Goal: Task Accomplishment & Management: Use online tool/utility

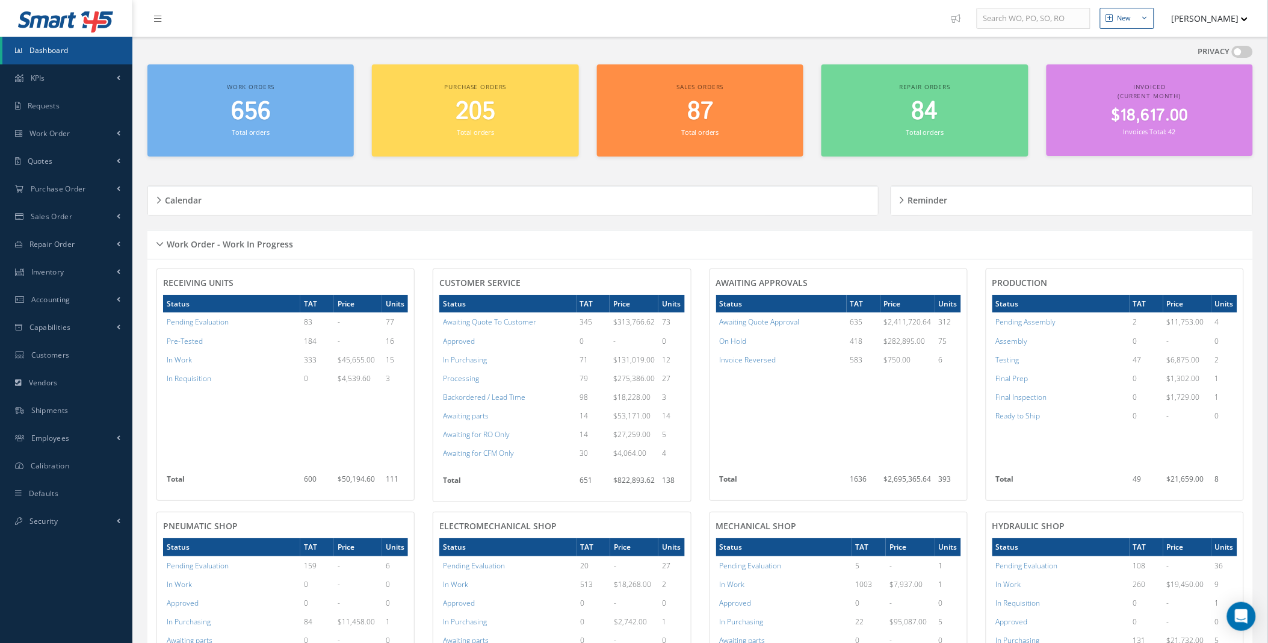
click at [1163, 114] on span "$18,617.00" at bounding box center [1149, 115] width 77 height 23
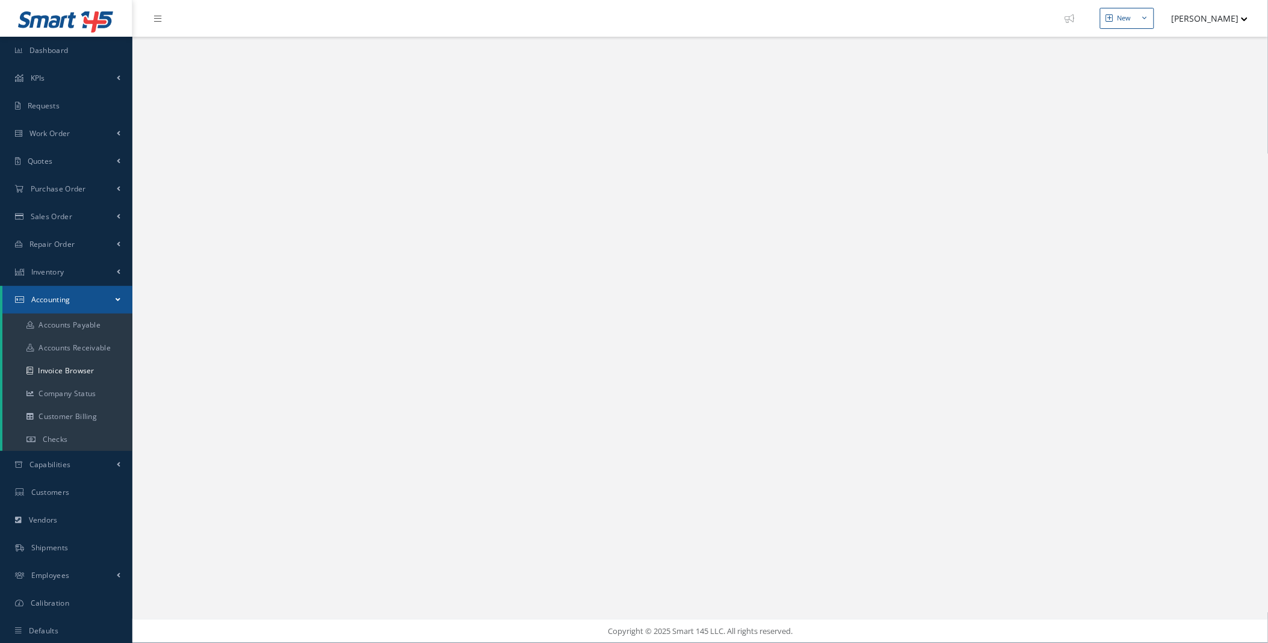
select select "25"
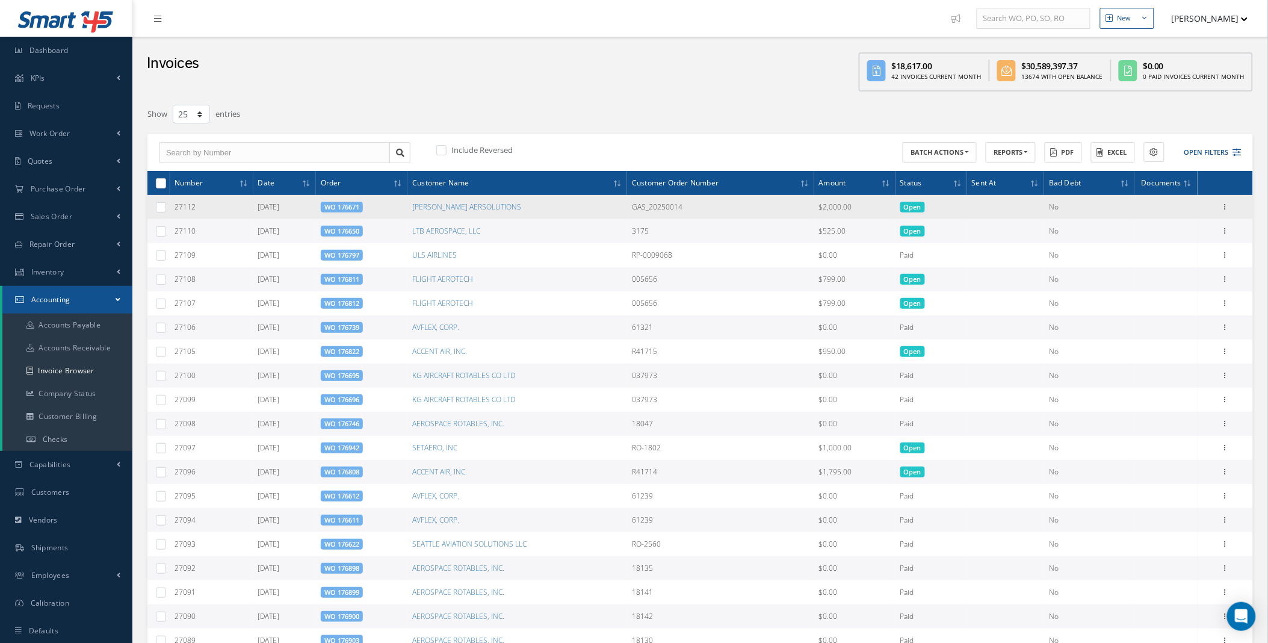
click at [357, 209] on link "WO 176671" at bounding box center [341, 206] width 35 height 9
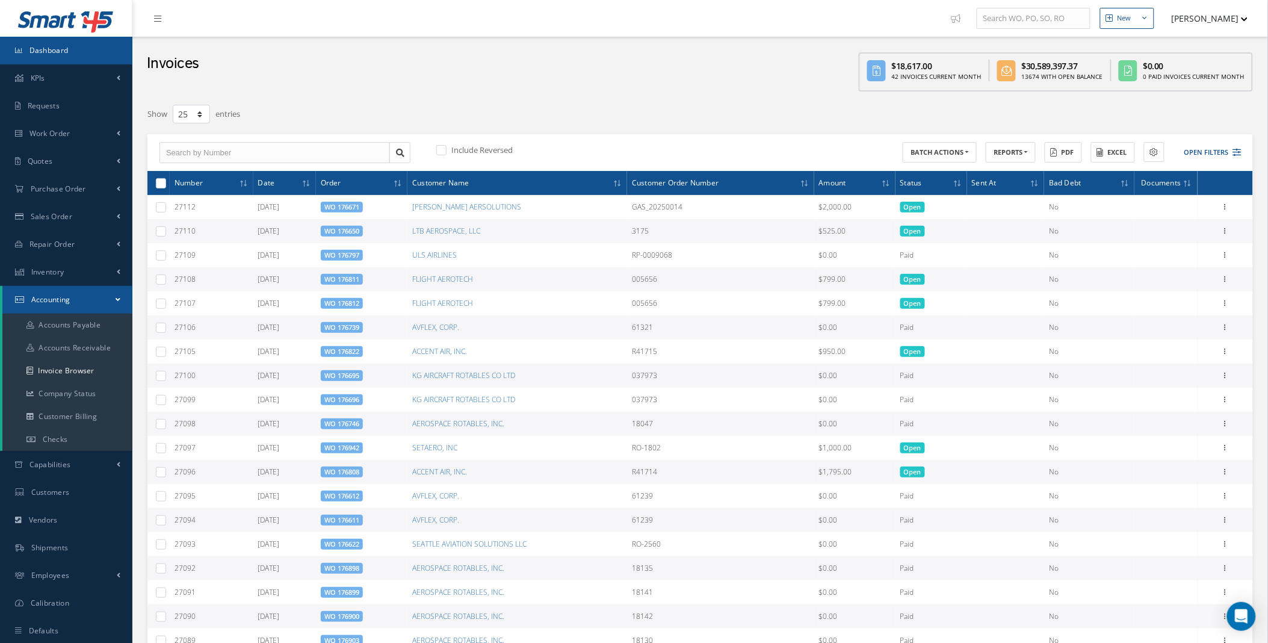
click at [51, 46] on span "Dashboard" at bounding box center [48, 50] width 39 height 10
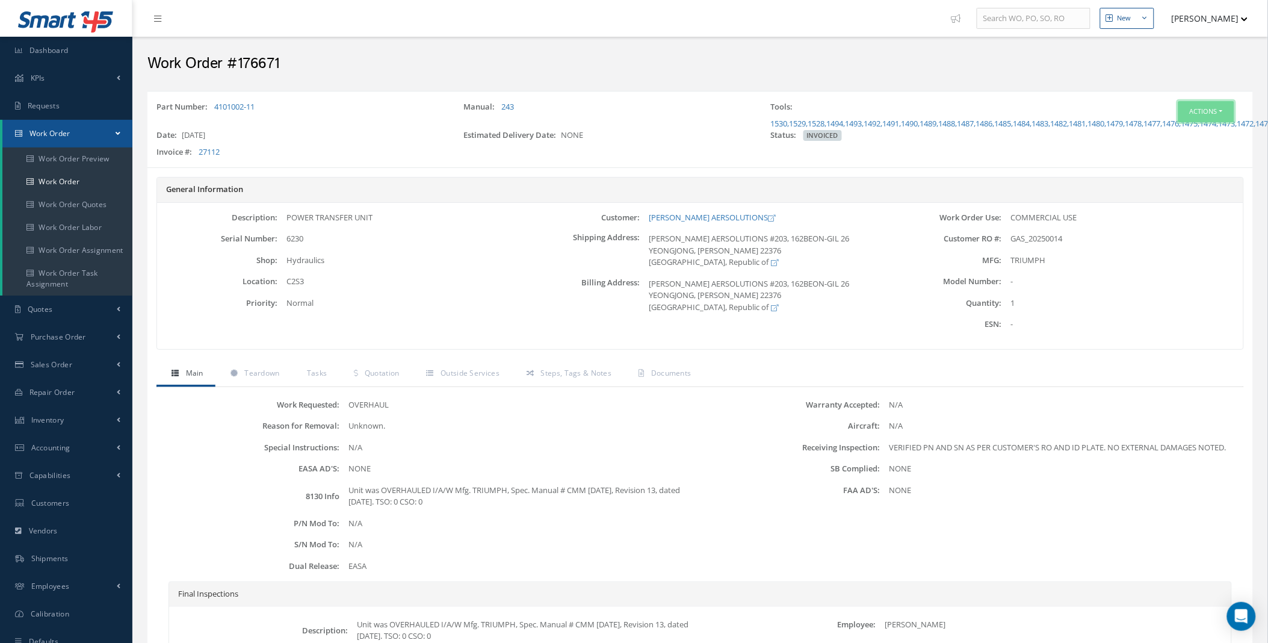
click at [1199, 116] on button "Actions" at bounding box center [1206, 111] width 56 height 21
click at [1187, 148] on link "Reverse Invoice" at bounding box center [1187, 150] width 96 height 16
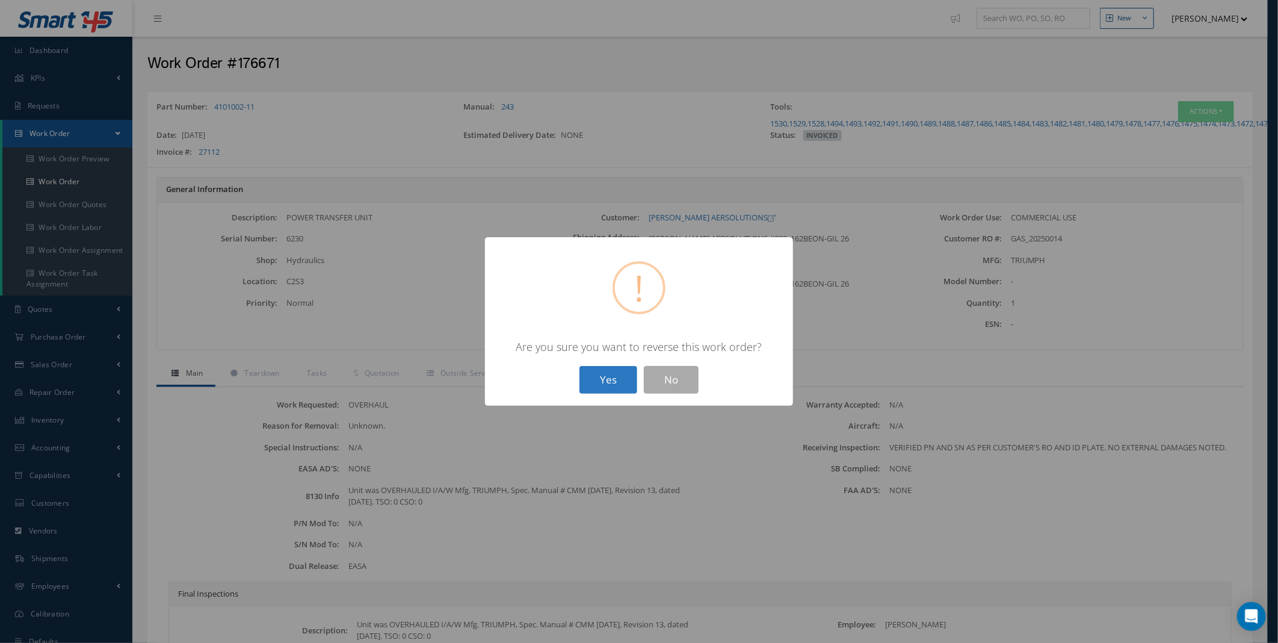
click at [594, 390] on button "Yes" at bounding box center [609, 380] width 58 height 28
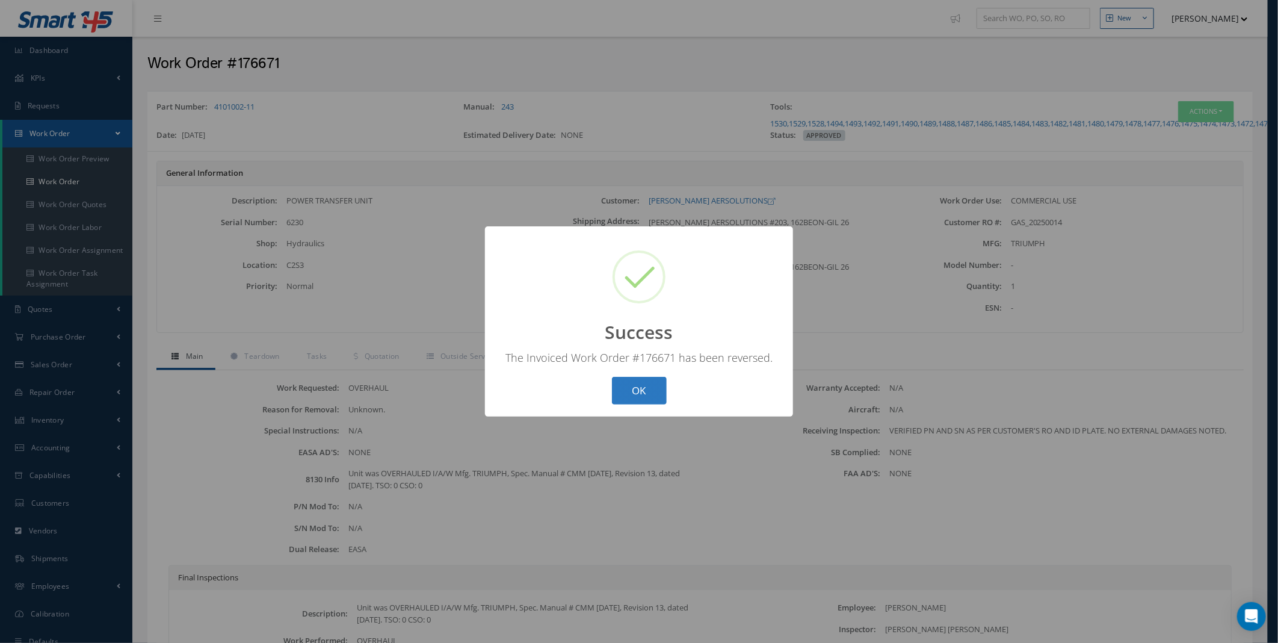
click at [640, 394] on button "OK" at bounding box center [639, 391] width 55 height 28
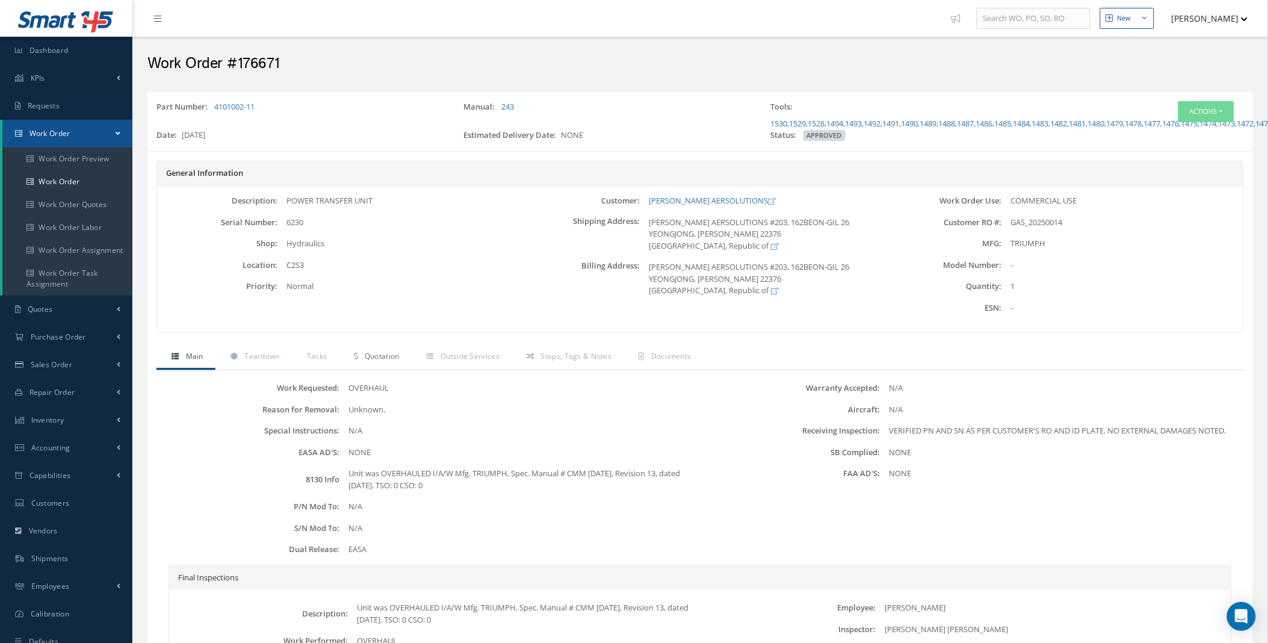
click at [392, 361] on span "Quotation" at bounding box center [382, 356] width 35 height 10
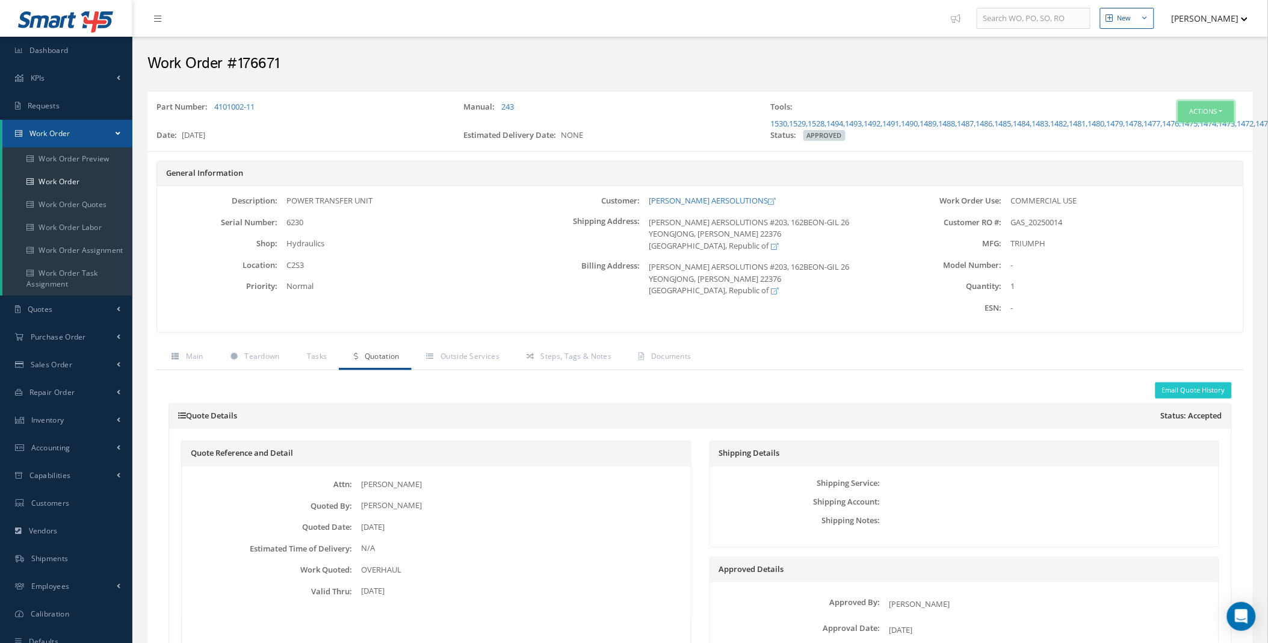
click at [1205, 117] on button "Actions" at bounding box center [1206, 111] width 56 height 21
click at [1182, 134] on link "Edit" at bounding box center [1187, 134] width 96 height 16
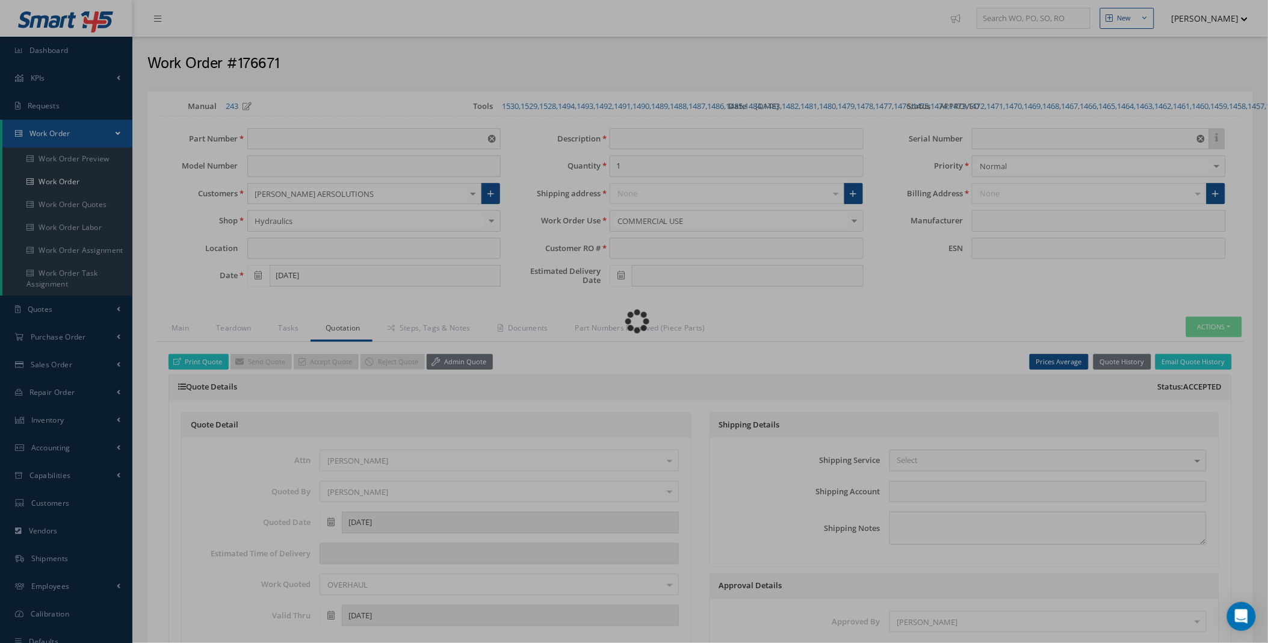
type input "4101002-11"
type input "C2S3"
type input "07/21/2025"
type input "POWER TRANSFER UNIT"
type input "GAS_20250014"
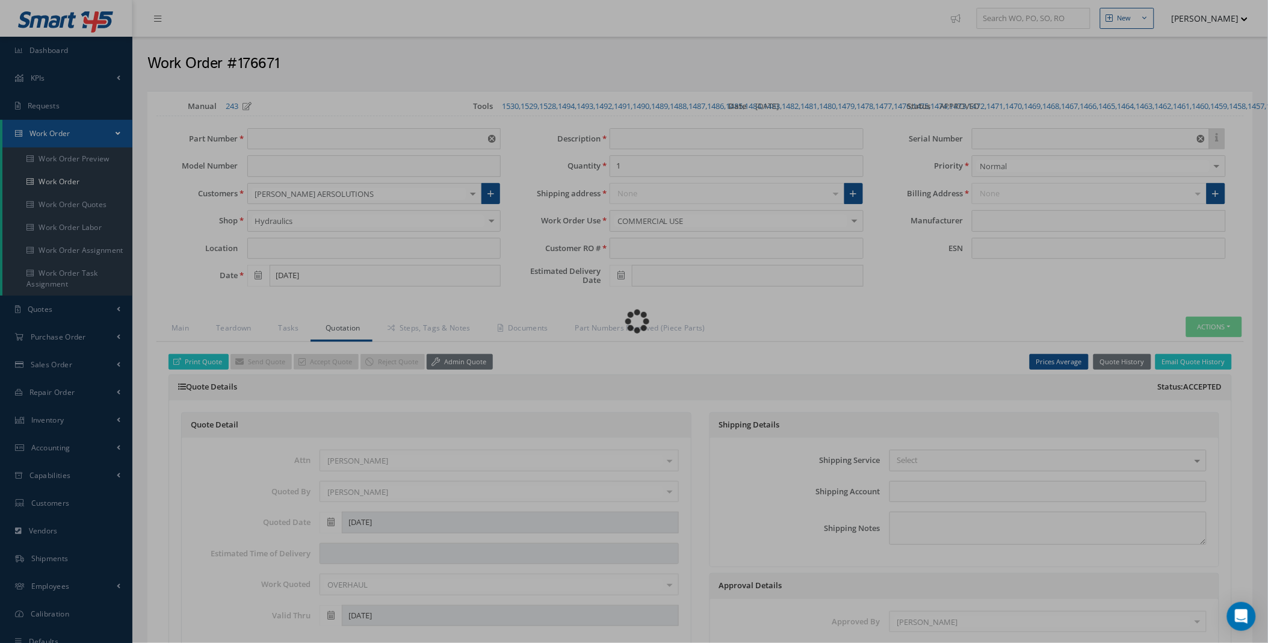
type input "6230"
type input "TRIUMPH"
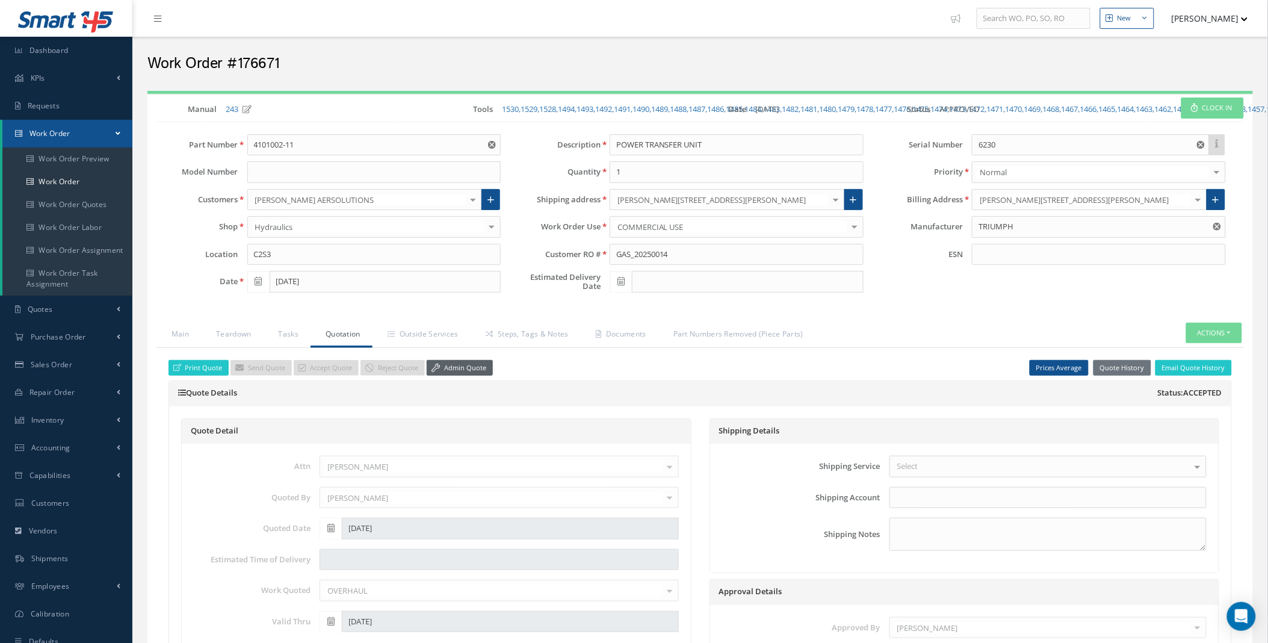
click at [458, 376] on link "Admin Quote" at bounding box center [460, 368] width 66 height 16
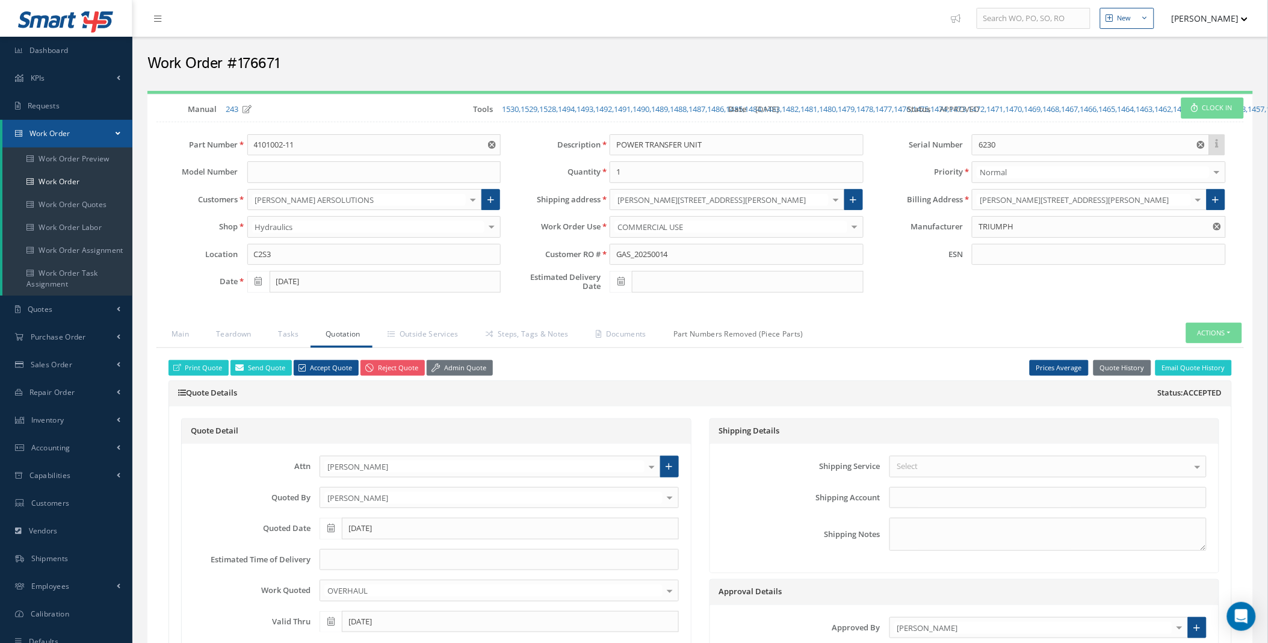
scroll to position [867, 0]
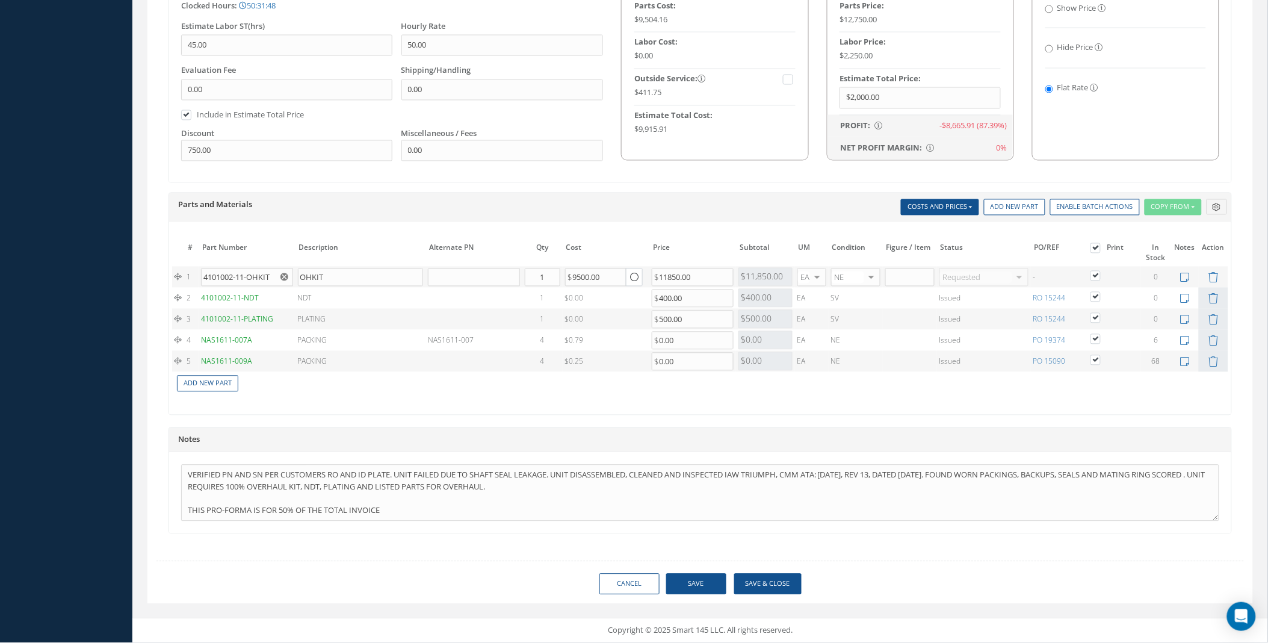
click at [1049, 8] on input "Show Price" at bounding box center [1049, 9] width 8 height 8
radio input "true"
radio input "false"
click at [701, 587] on button "Save" at bounding box center [696, 584] width 60 height 21
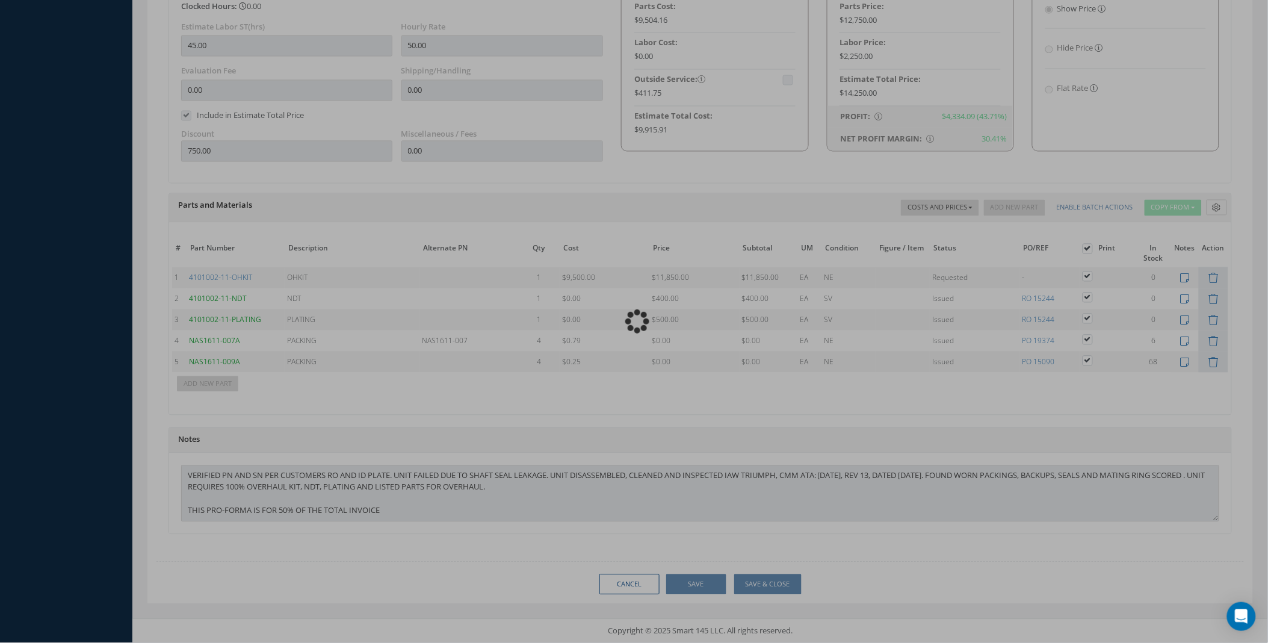
type input "TRIUMPH"
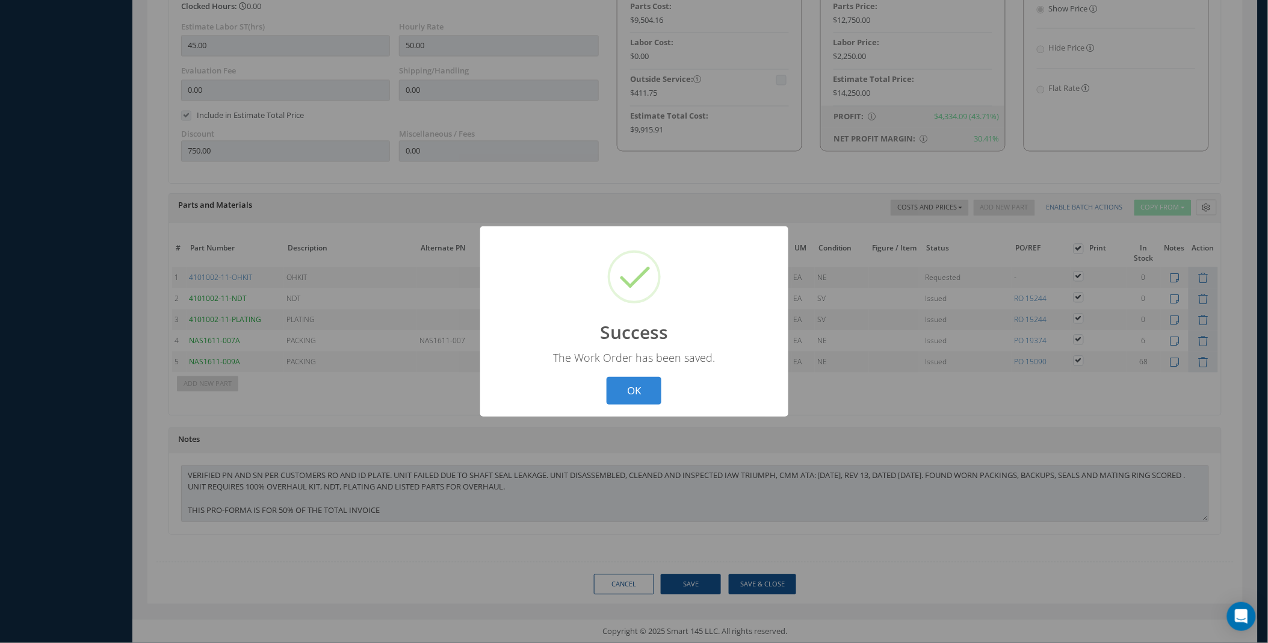
scroll to position [766, 0]
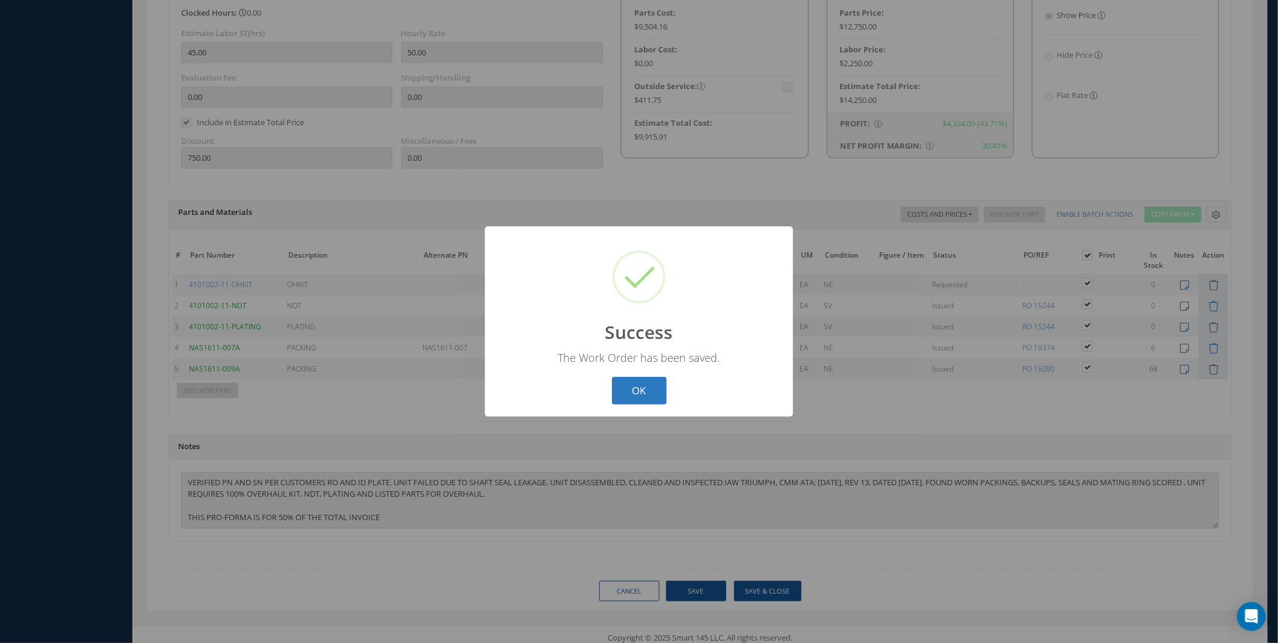
click at [642, 389] on button "OK" at bounding box center [639, 391] width 55 height 28
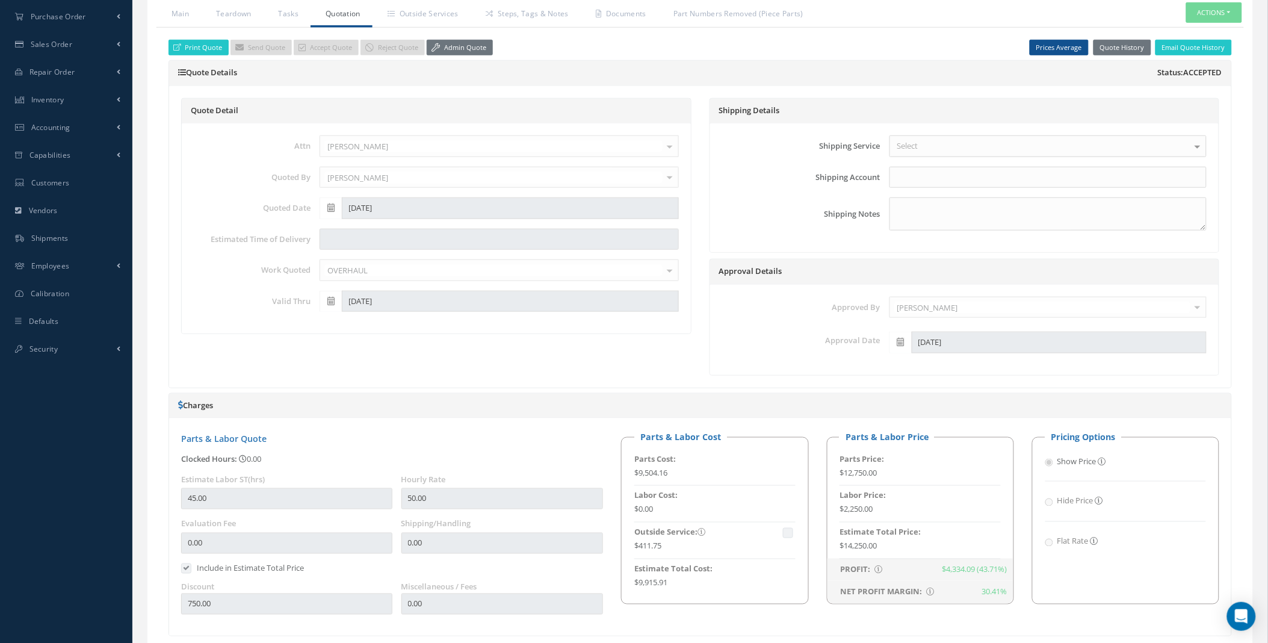
scroll to position [0, 0]
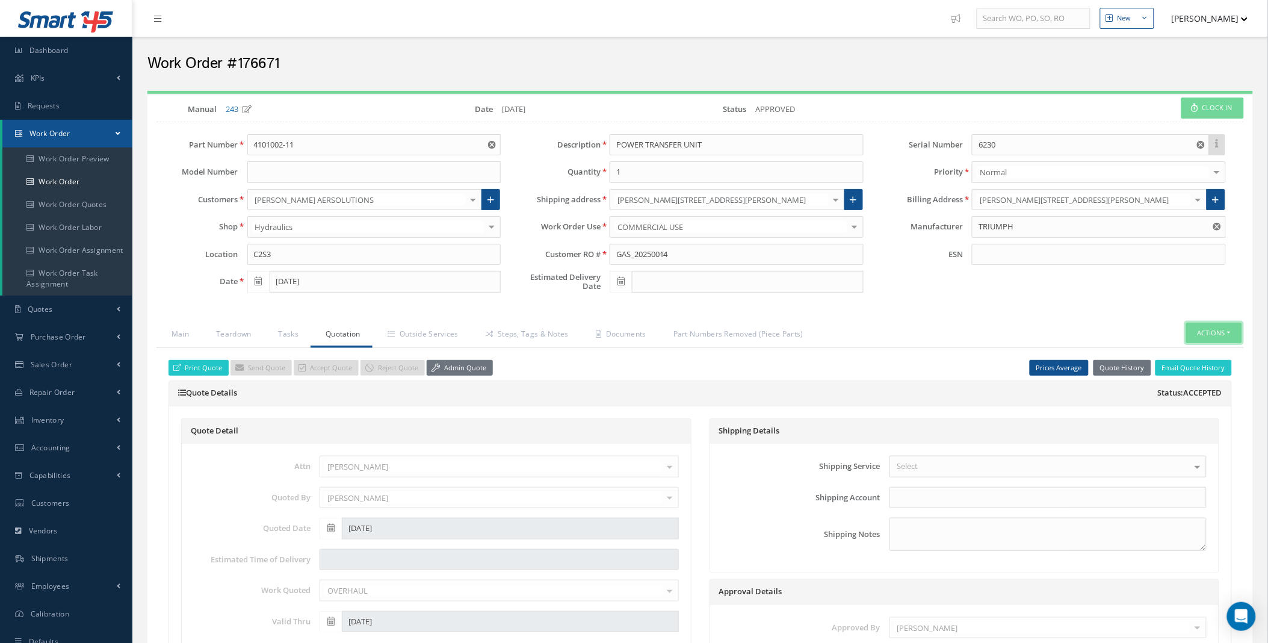
click at [1204, 336] on button "Actions" at bounding box center [1214, 333] width 56 height 21
click at [1202, 353] on link "Invoicing" at bounding box center [1194, 353] width 96 height 16
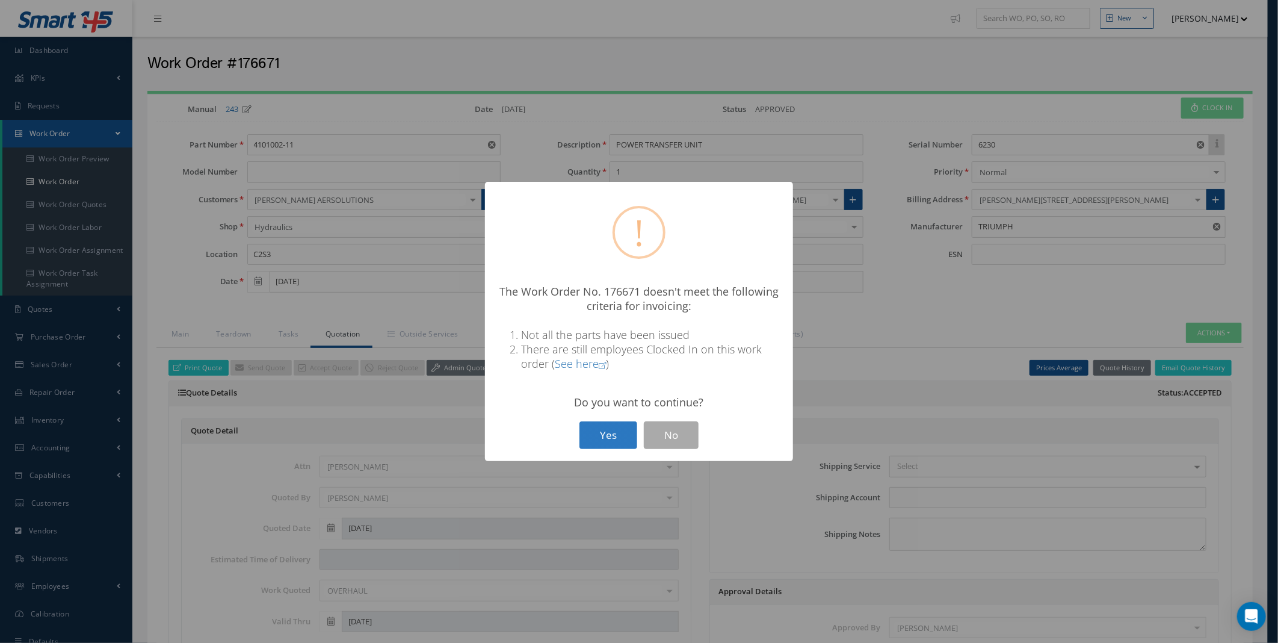
click at [617, 437] on button "Yes" at bounding box center [609, 435] width 58 height 28
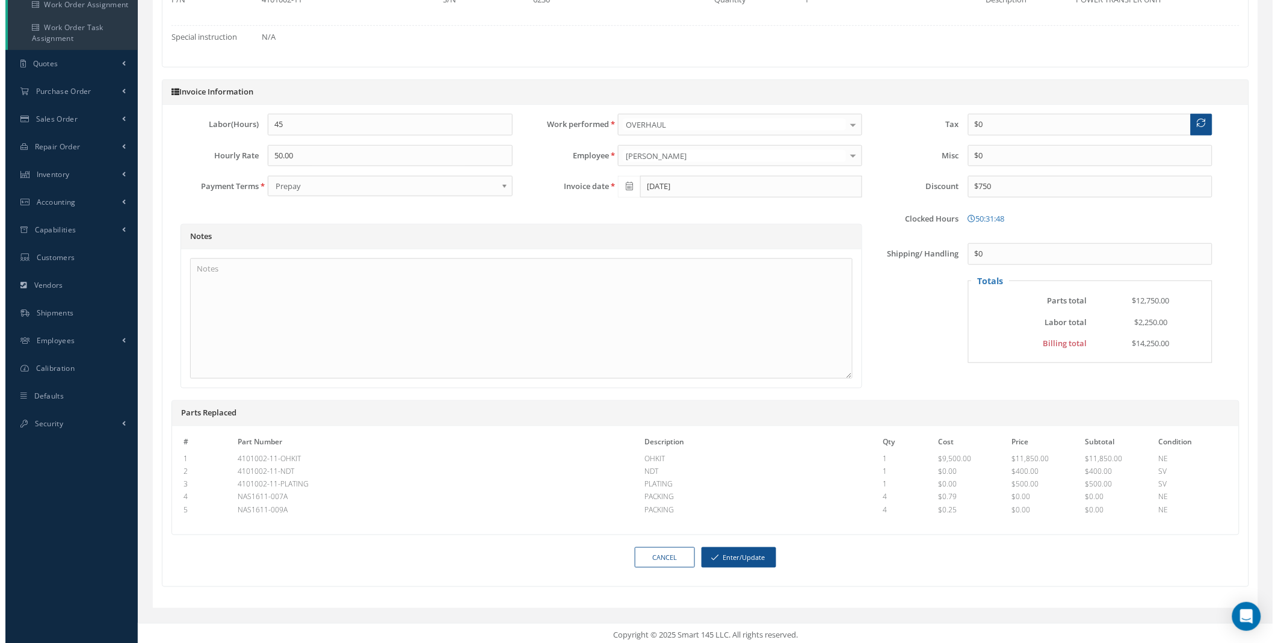
scroll to position [250, 0]
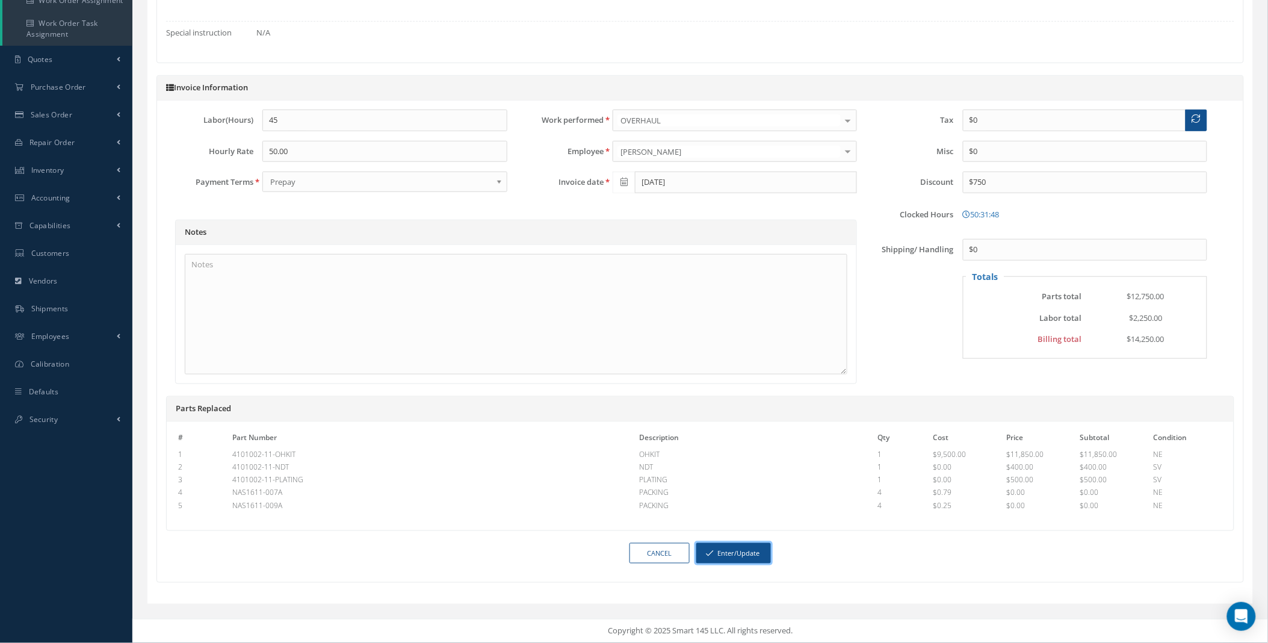
click at [732, 551] on button "Enter/Update" at bounding box center [733, 553] width 75 height 21
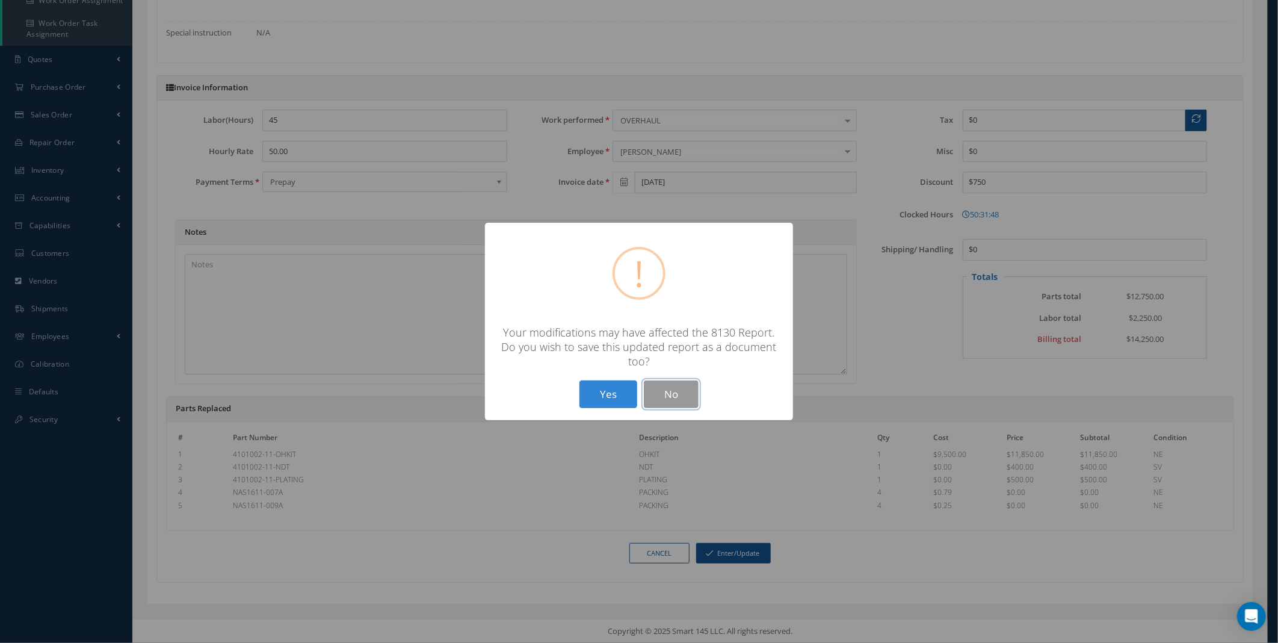
click at [678, 386] on button "No" at bounding box center [671, 394] width 55 height 28
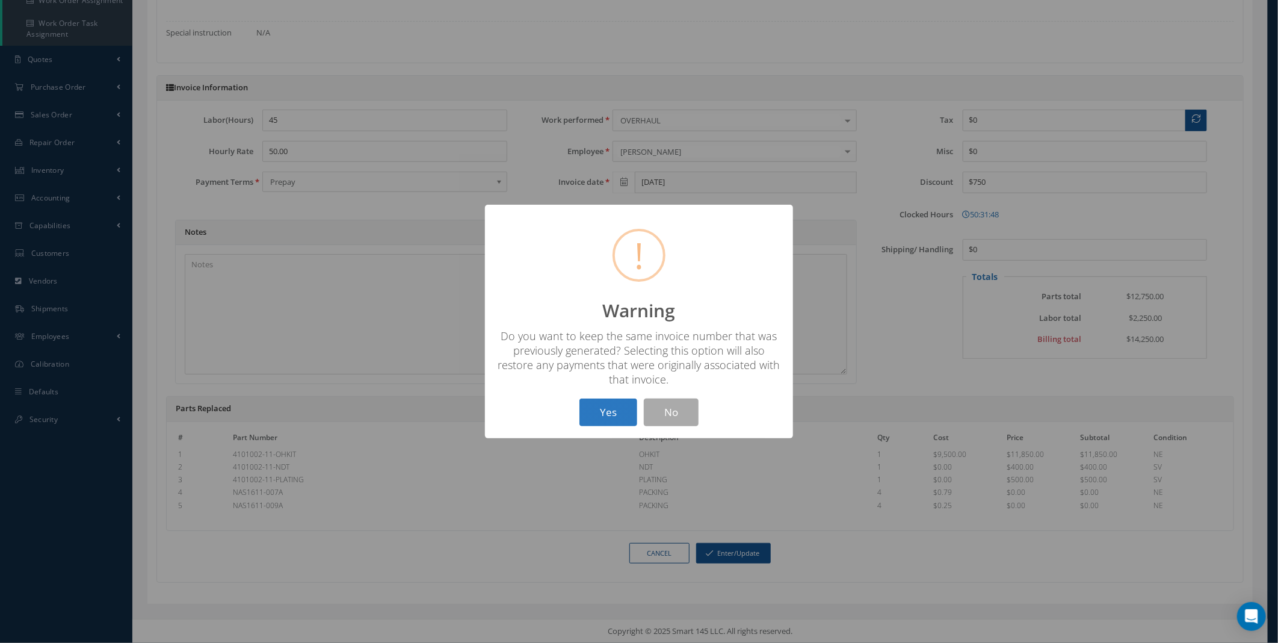
click at [610, 409] on button "Yes" at bounding box center [609, 412] width 58 height 28
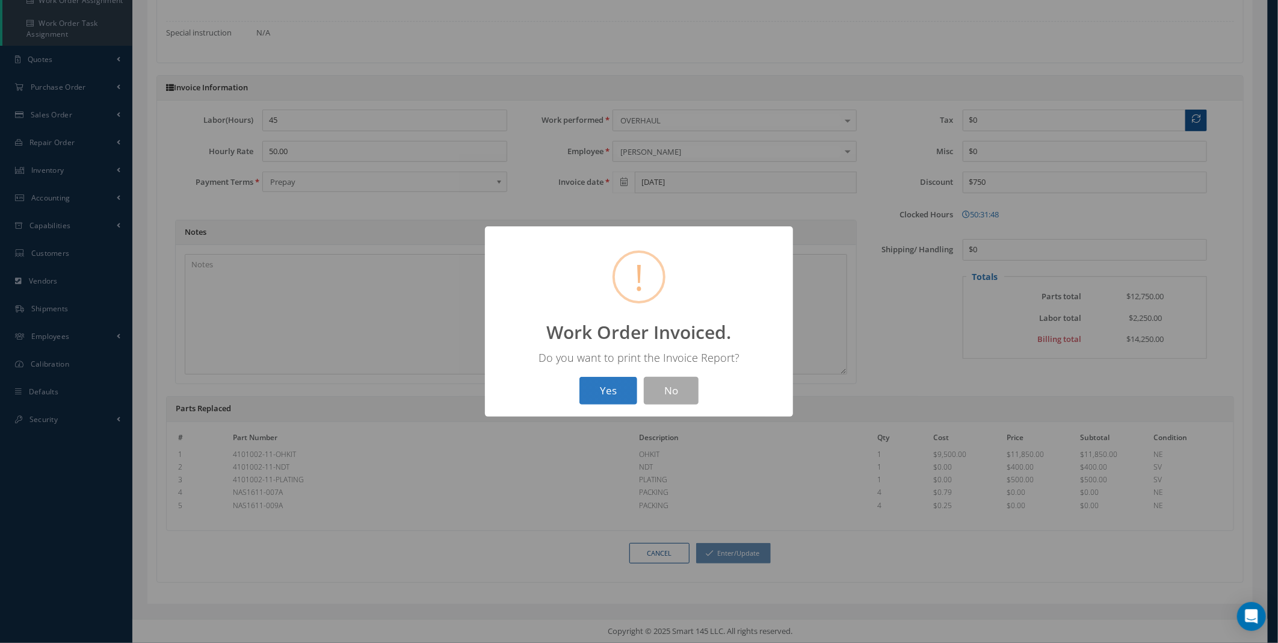
click at [620, 388] on button "Yes" at bounding box center [609, 391] width 58 height 28
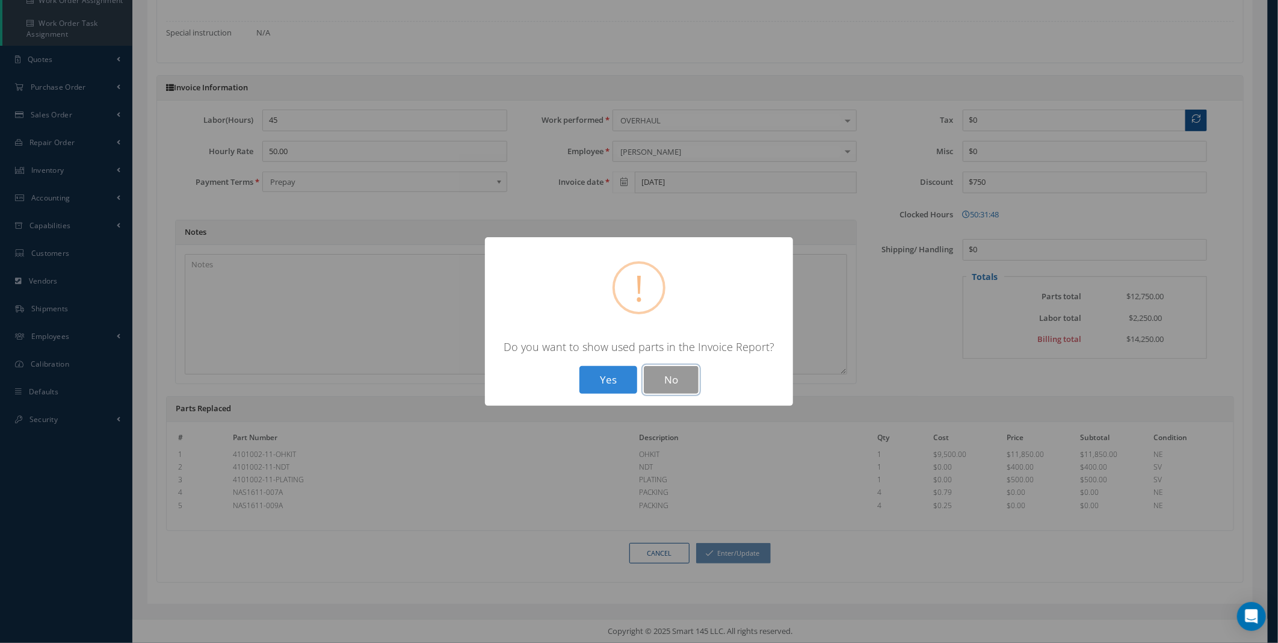
click at [670, 380] on button "No" at bounding box center [671, 380] width 55 height 28
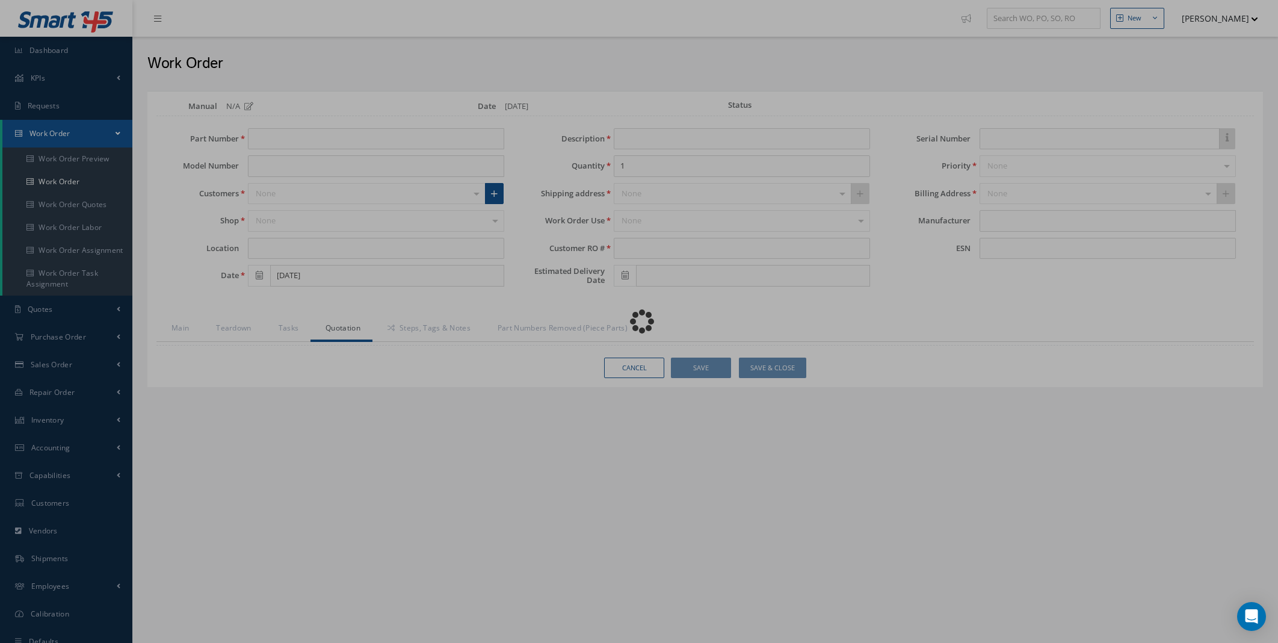
type input "4101002-11"
type input "C2S3"
type input "[DATE]"
type input "POWER TRANSFER UNIT"
type input "GAS_20250014"
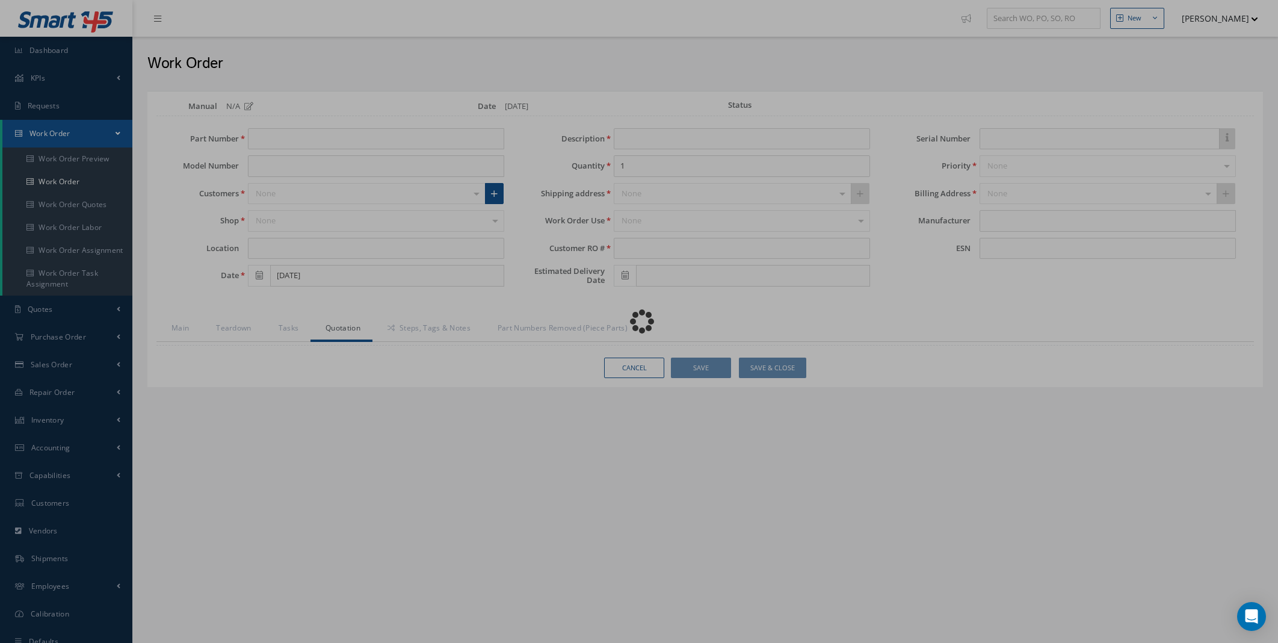
type input "6230"
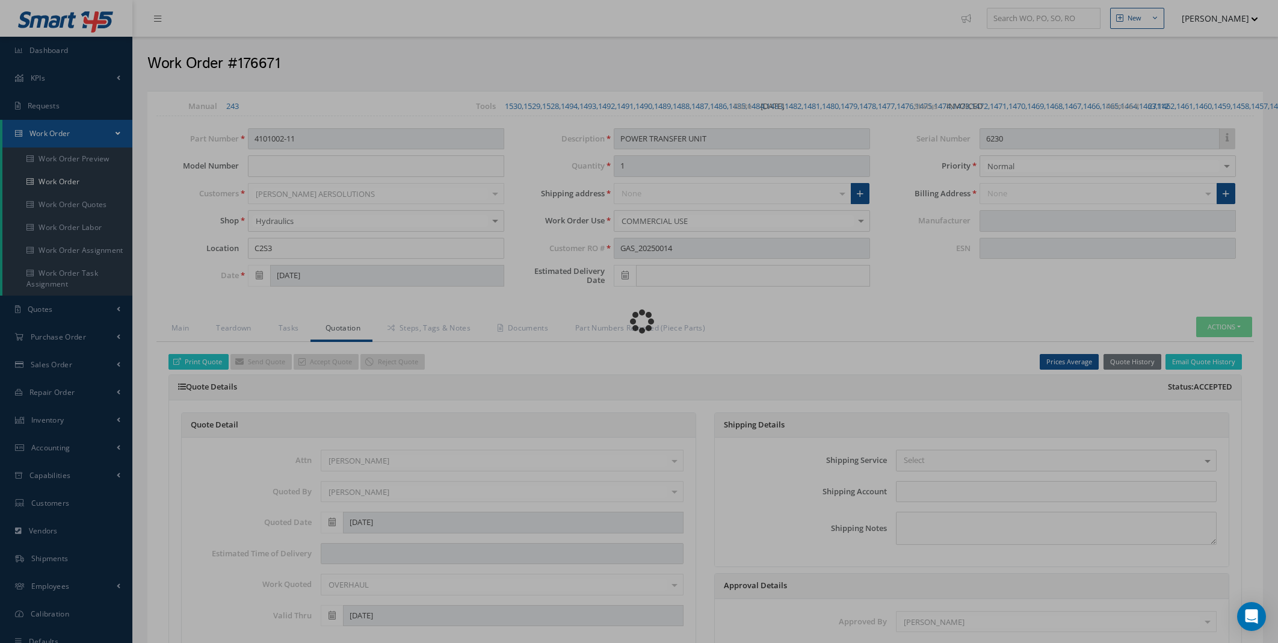
type input "TRIUMPH"
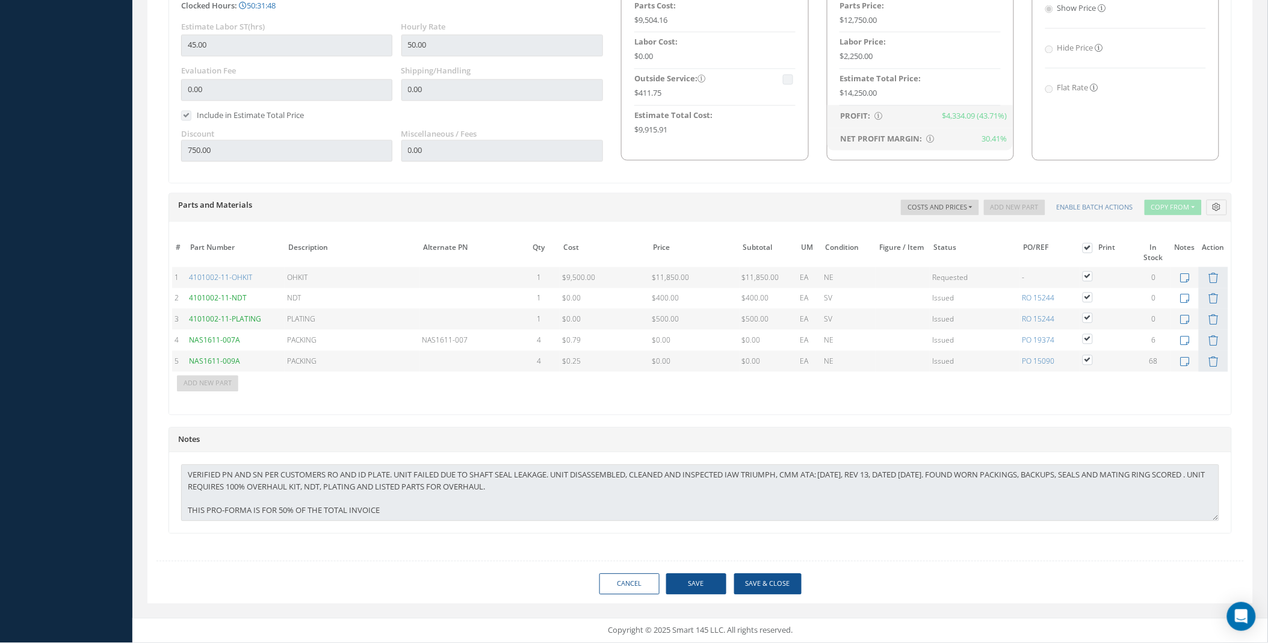
scroll to position [880, 0]
click at [778, 580] on button "Save & Close" at bounding box center [767, 584] width 67 height 21
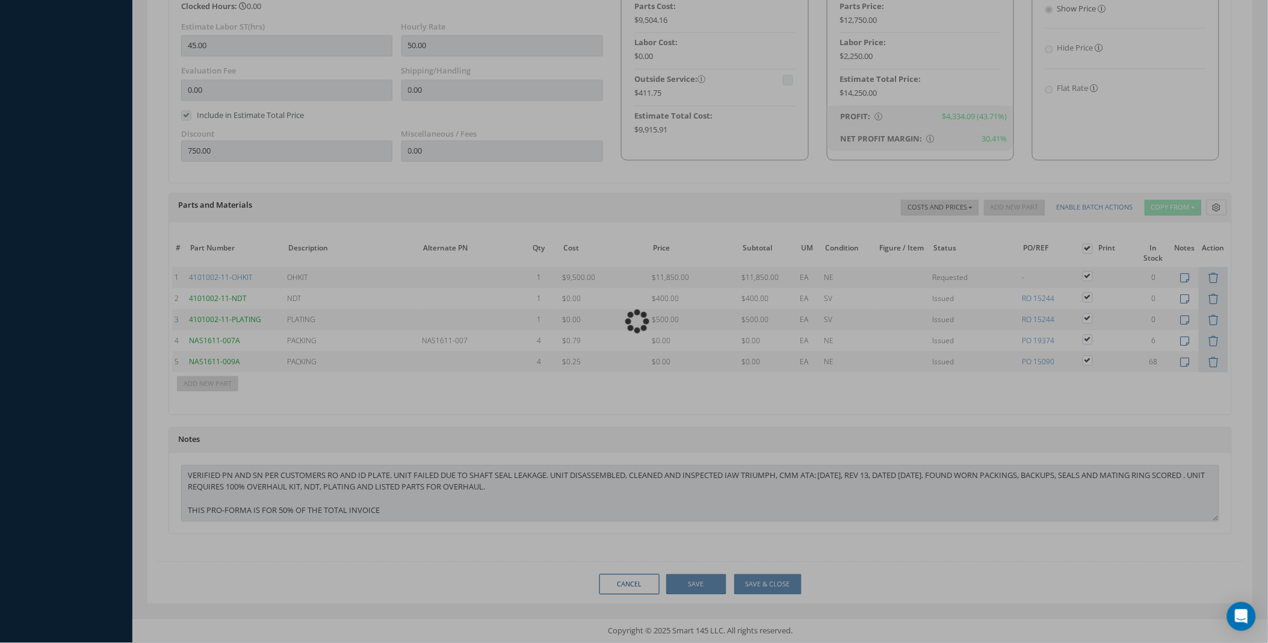
scroll to position [774, 0]
type input "TRIUMPH"
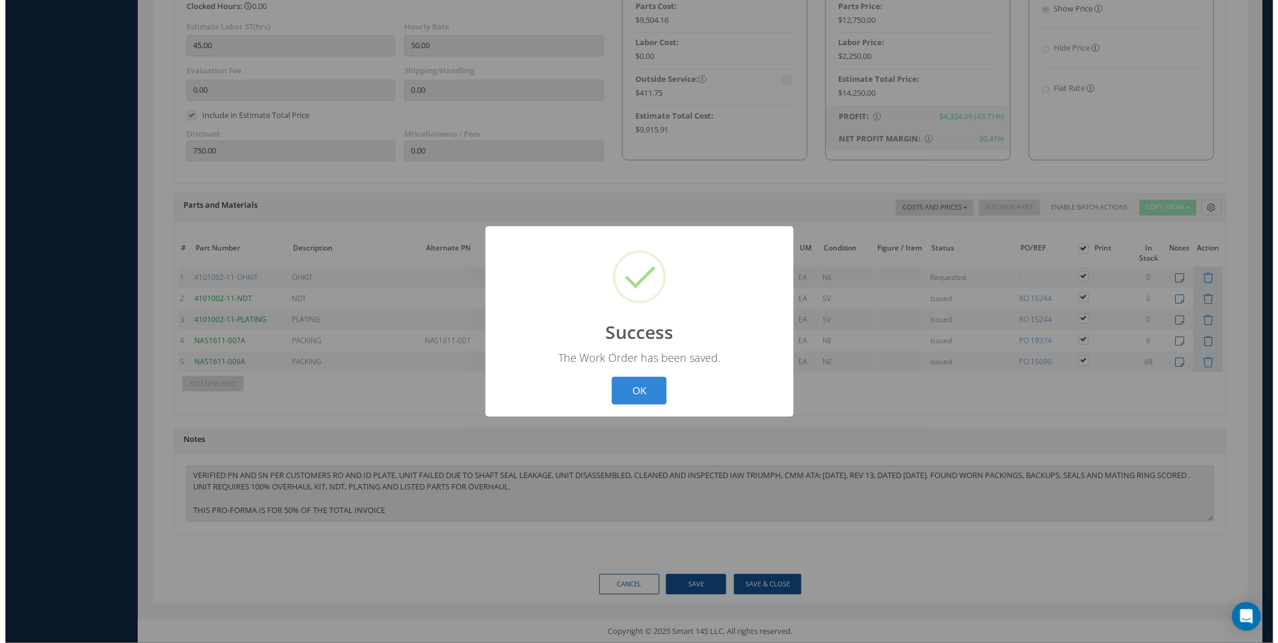
scroll to position [766, 0]
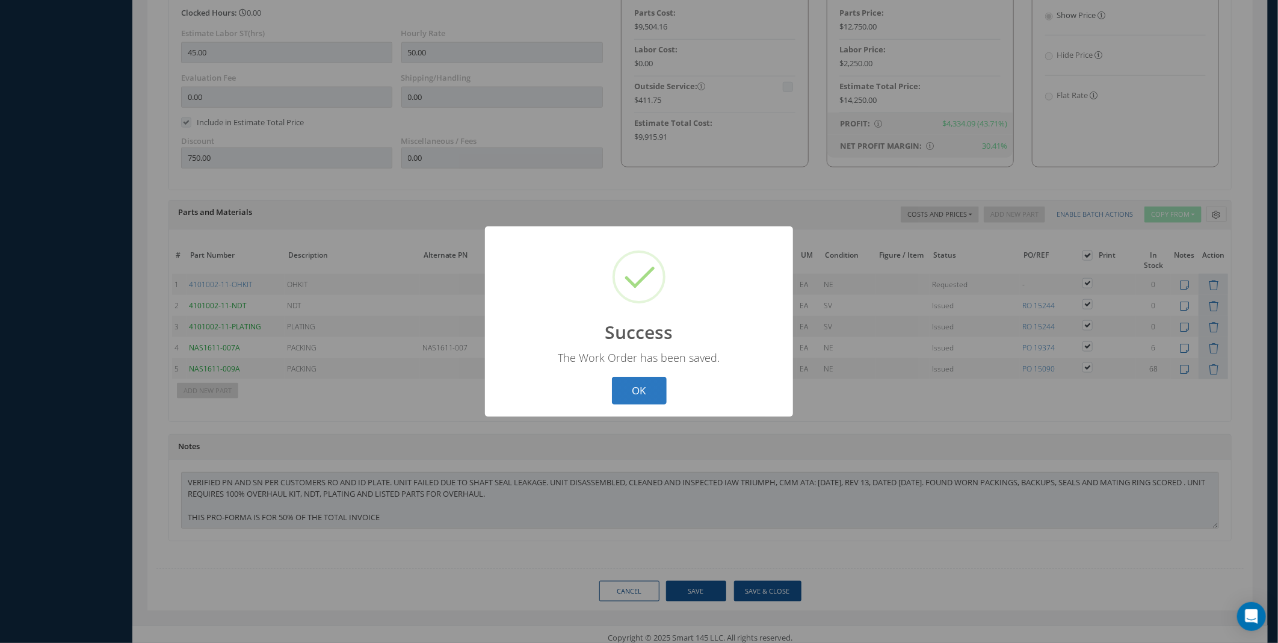
click at [659, 389] on button "OK" at bounding box center [639, 391] width 55 height 28
select select "25"
